Goal: Check status

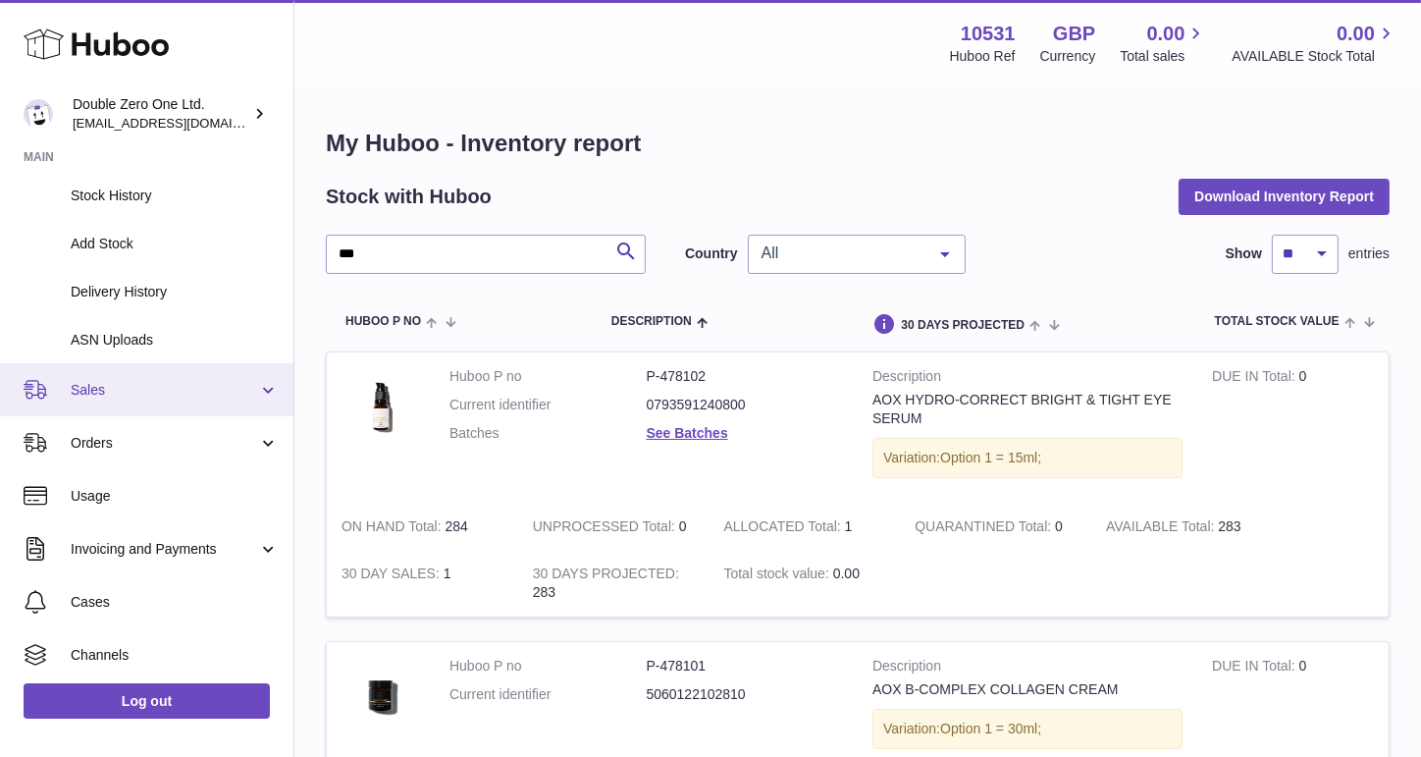
scroll to position [217, 0]
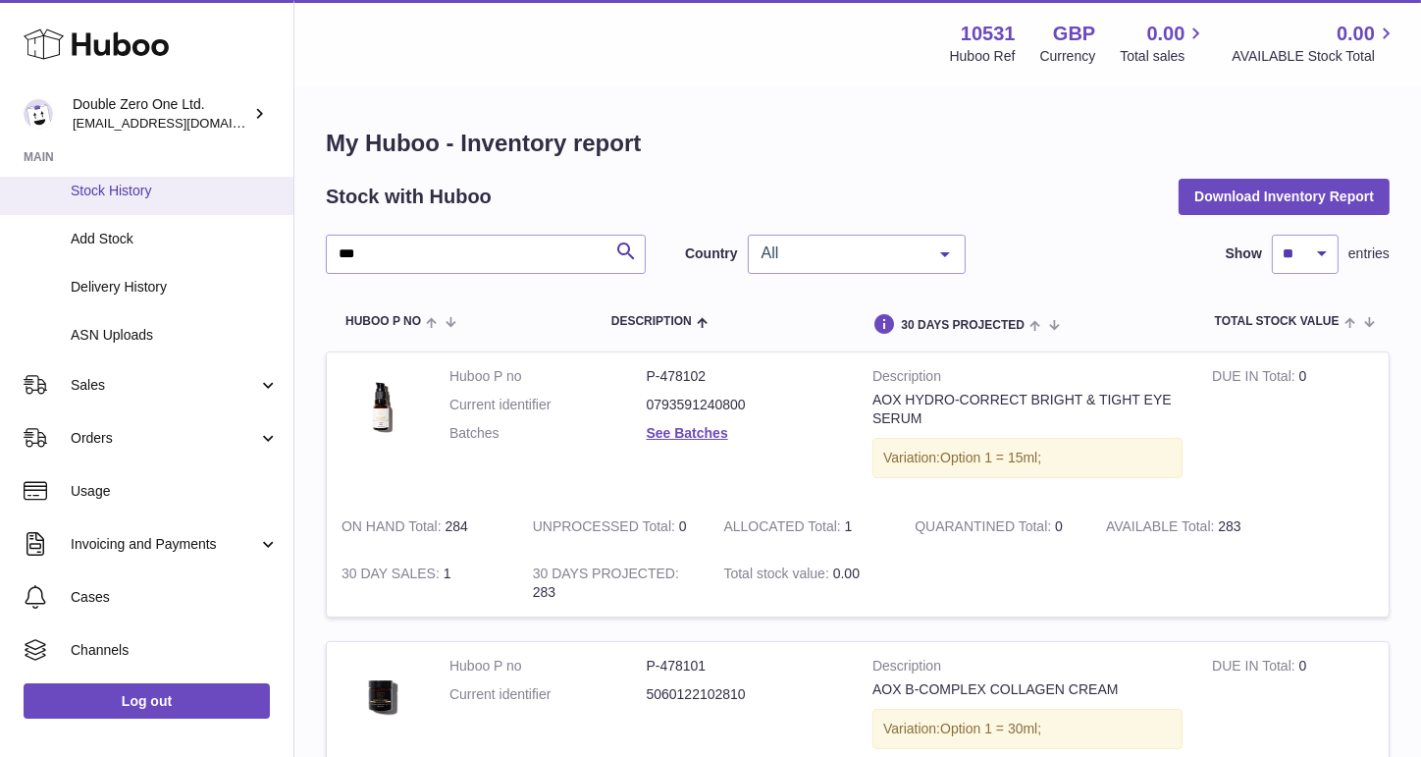
click at [158, 202] on link "Stock History" at bounding box center [146, 191] width 293 height 48
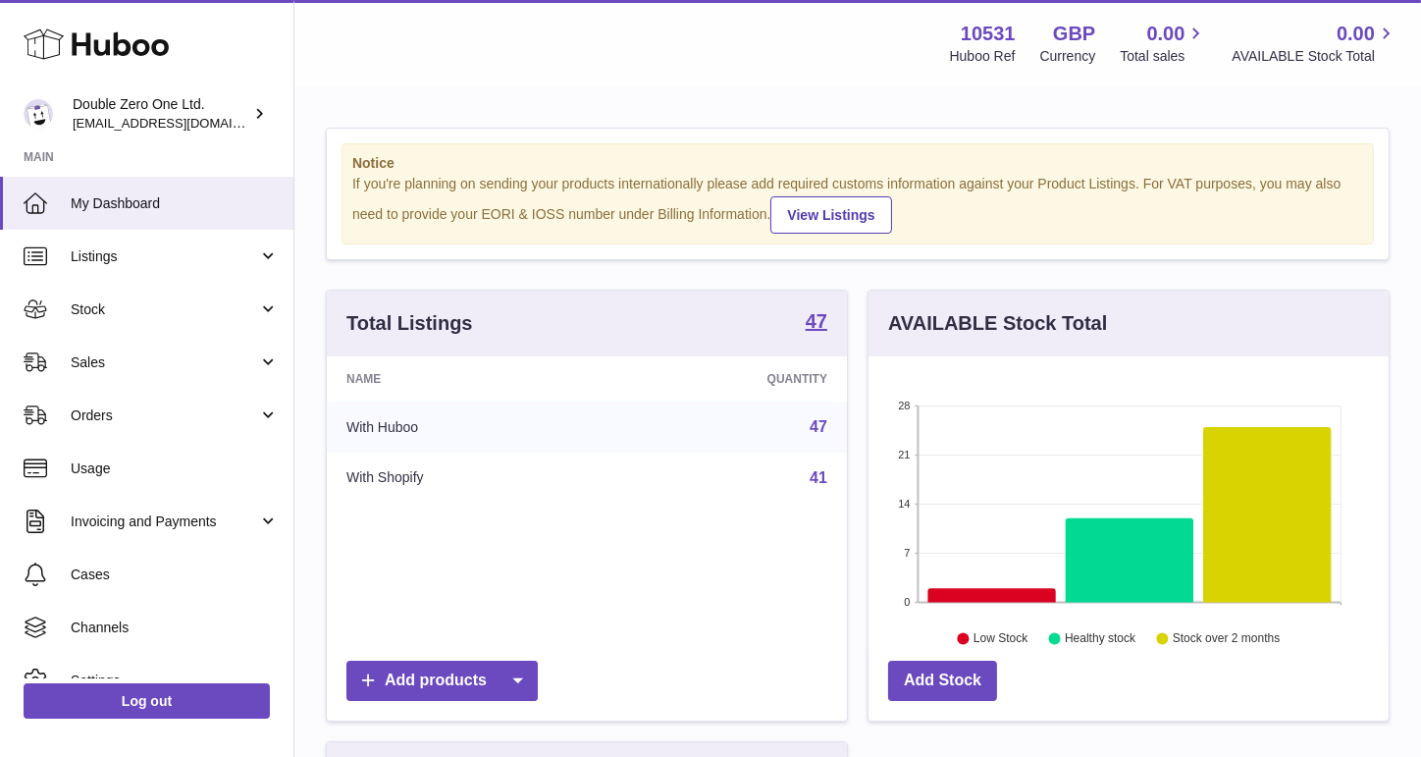
scroll to position [305, 520]
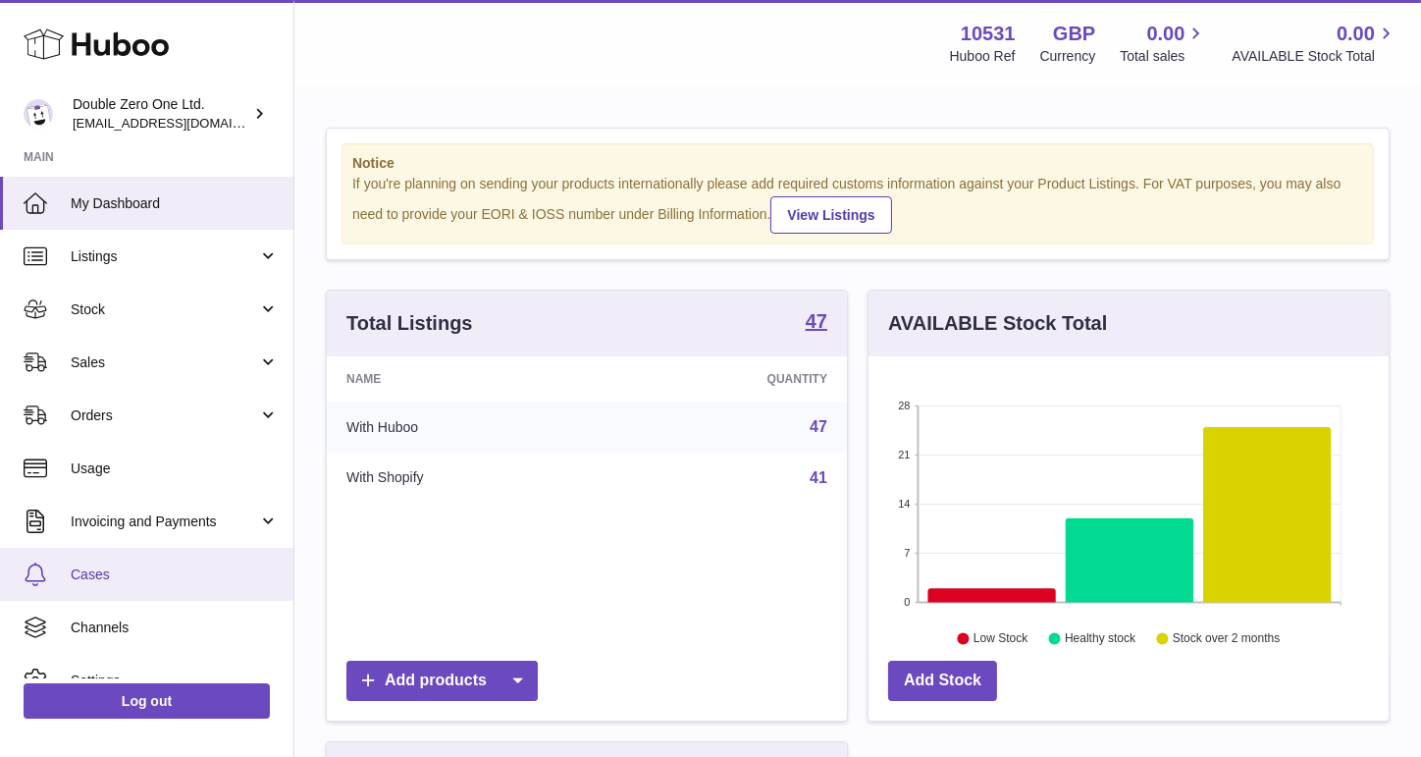
click at [133, 571] on span "Cases" at bounding box center [175, 574] width 208 height 19
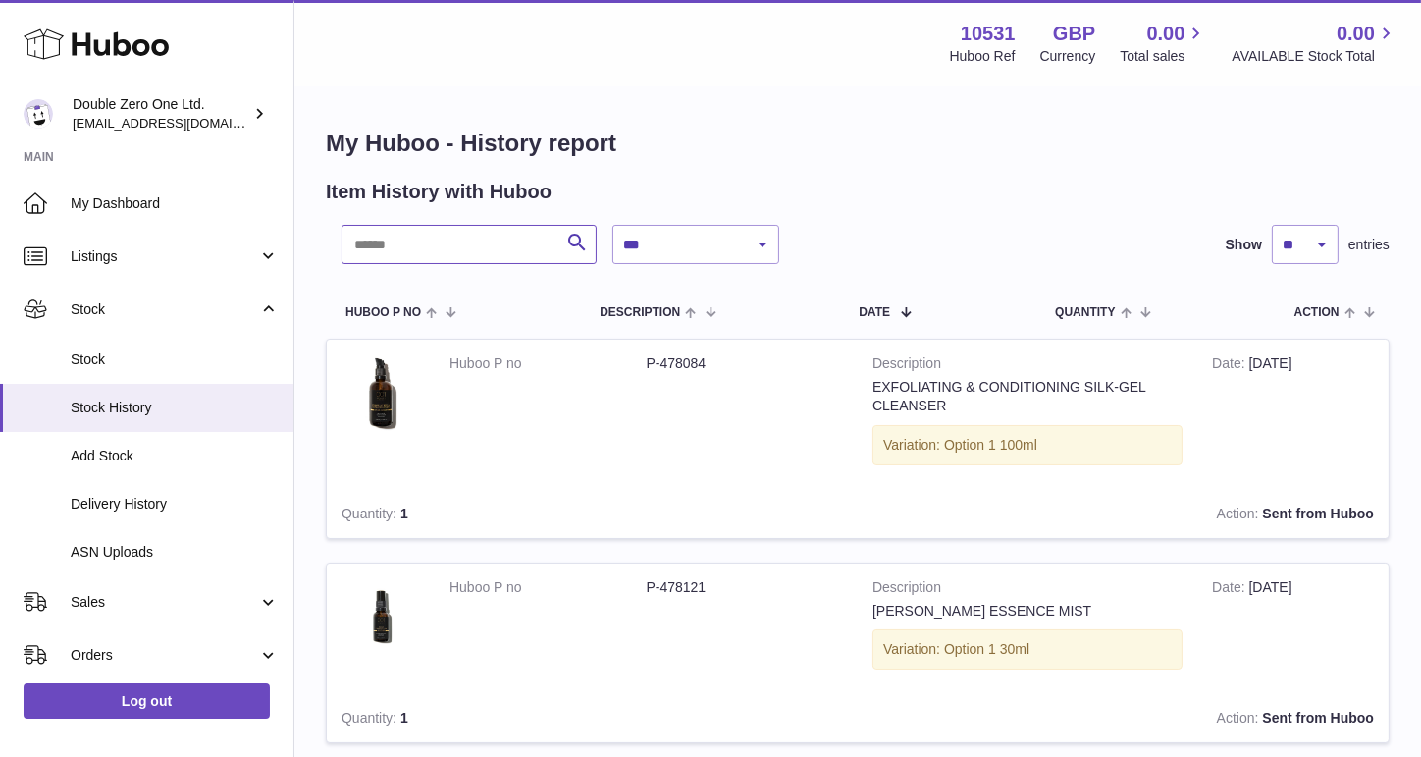
click at [431, 245] on input "text" at bounding box center [468, 244] width 255 height 39
type input "***"
